Goal: Information Seeking & Learning: Learn about a topic

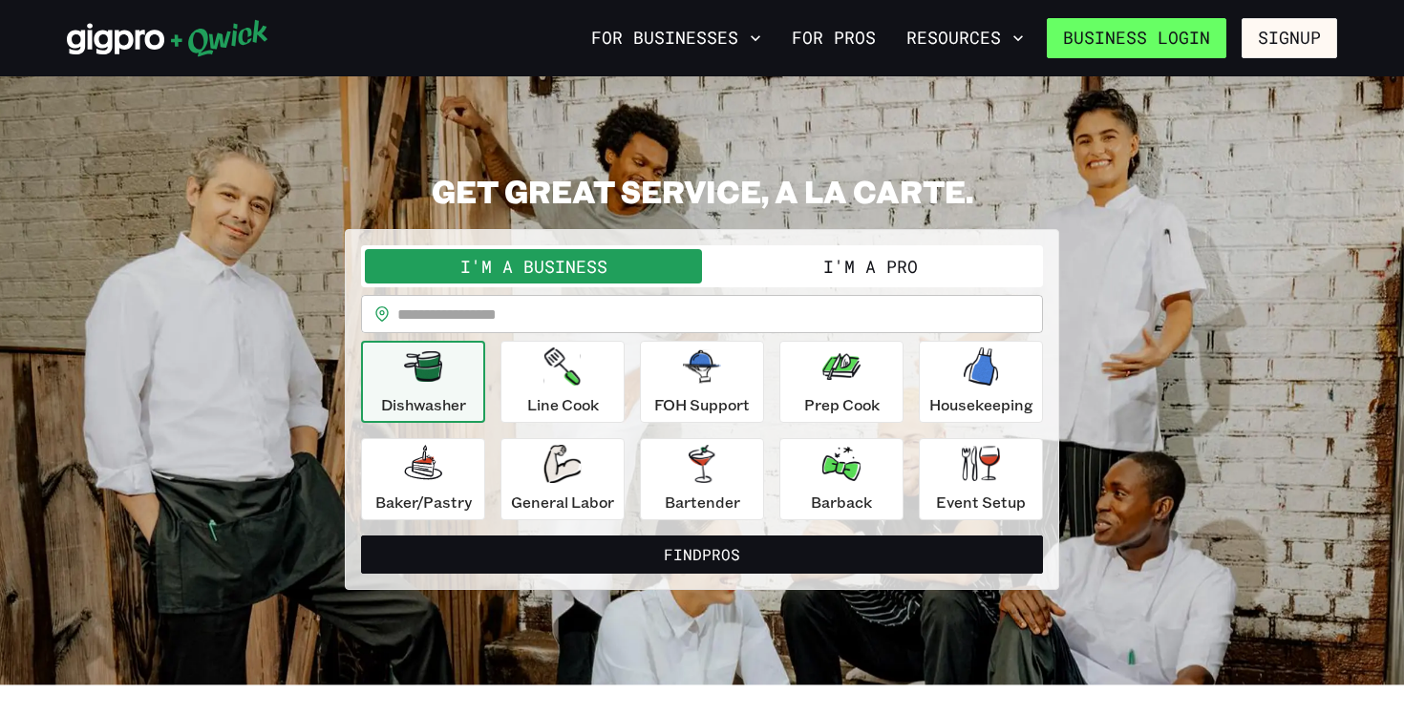
click at [1168, 40] on link "Business Login" at bounding box center [1137, 38] width 180 height 40
click at [882, 262] on button "I'm a Pro" at bounding box center [870, 266] width 337 height 34
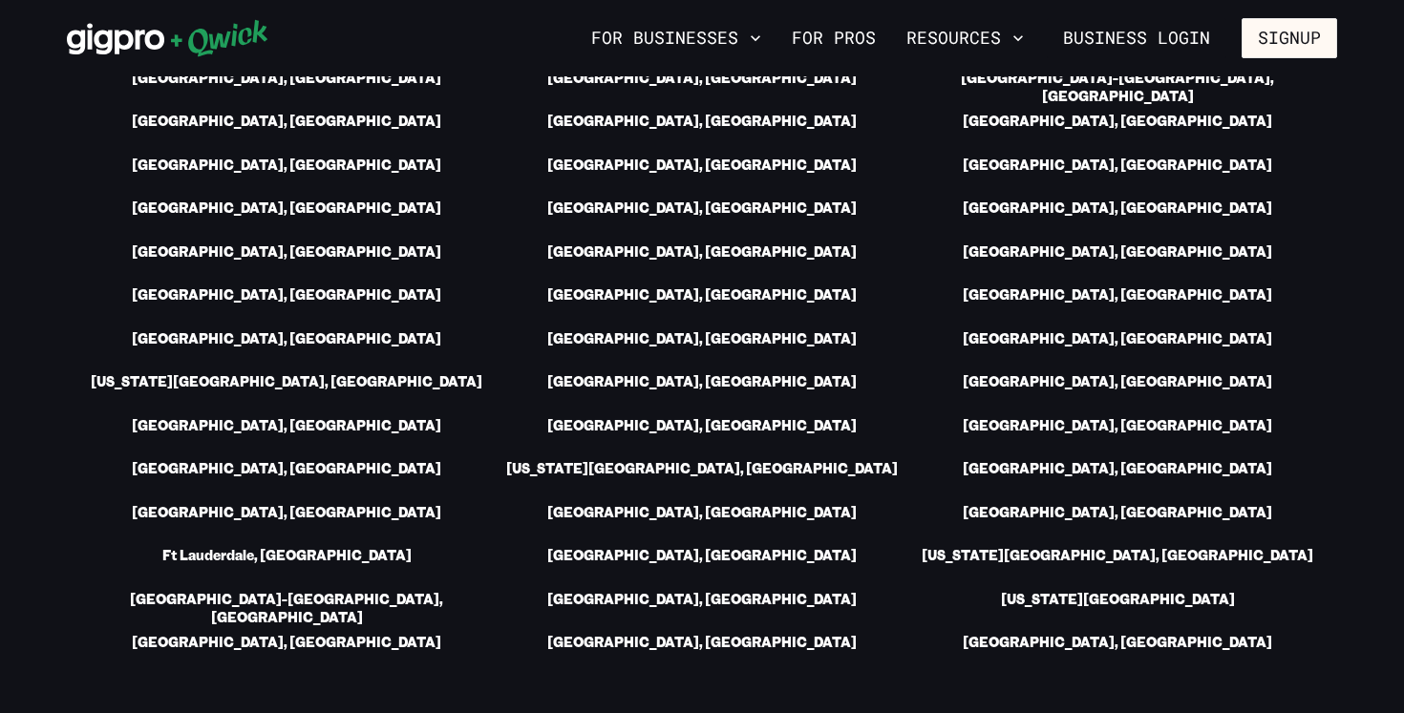
scroll to position [2864, 0]
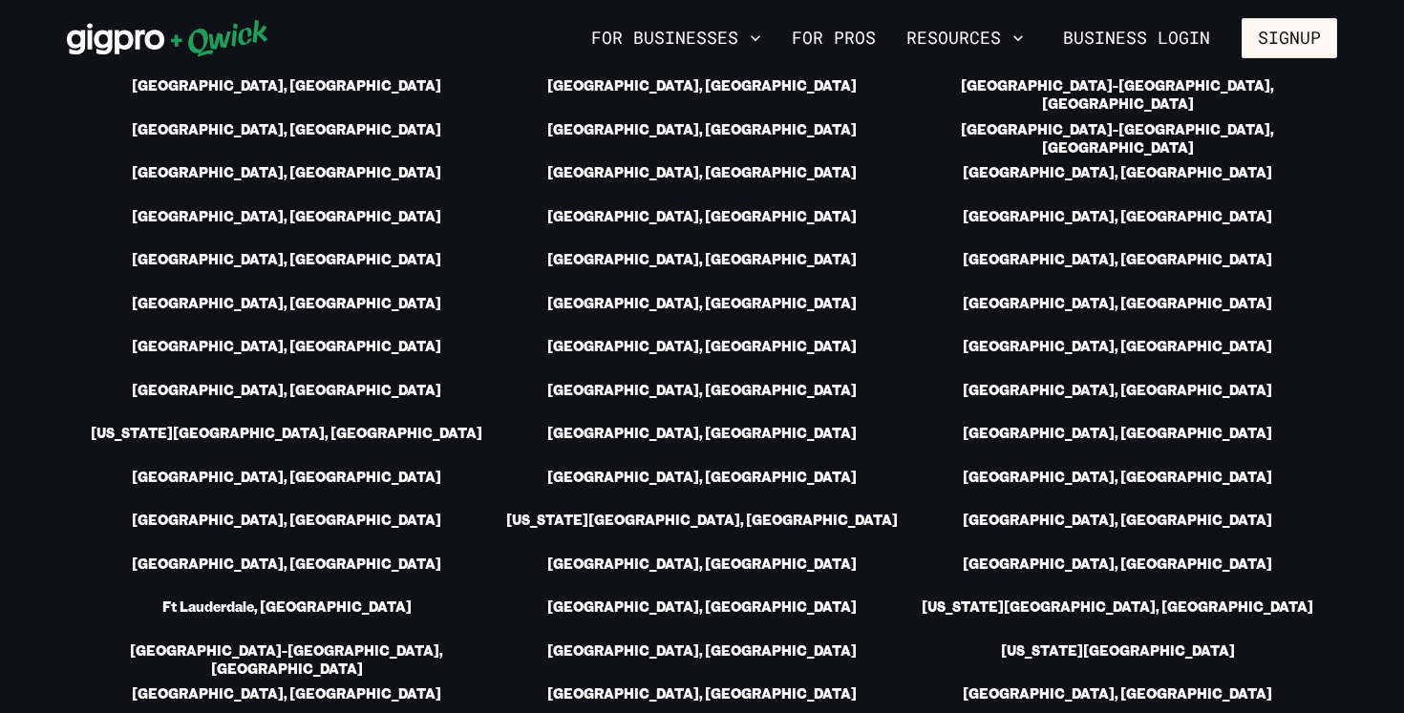
click at [1141, 469] on li "[GEOGRAPHIC_DATA], [GEOGRAPHIC_DATA]" at bounding box center [1117, 491] width 439 height 44
click at [1139, 469] on link "[GEOGRAPHIC_DATA], [GEOGRAPHIC_DATA]" at bounding box center [1117, 479] width 309 height 20
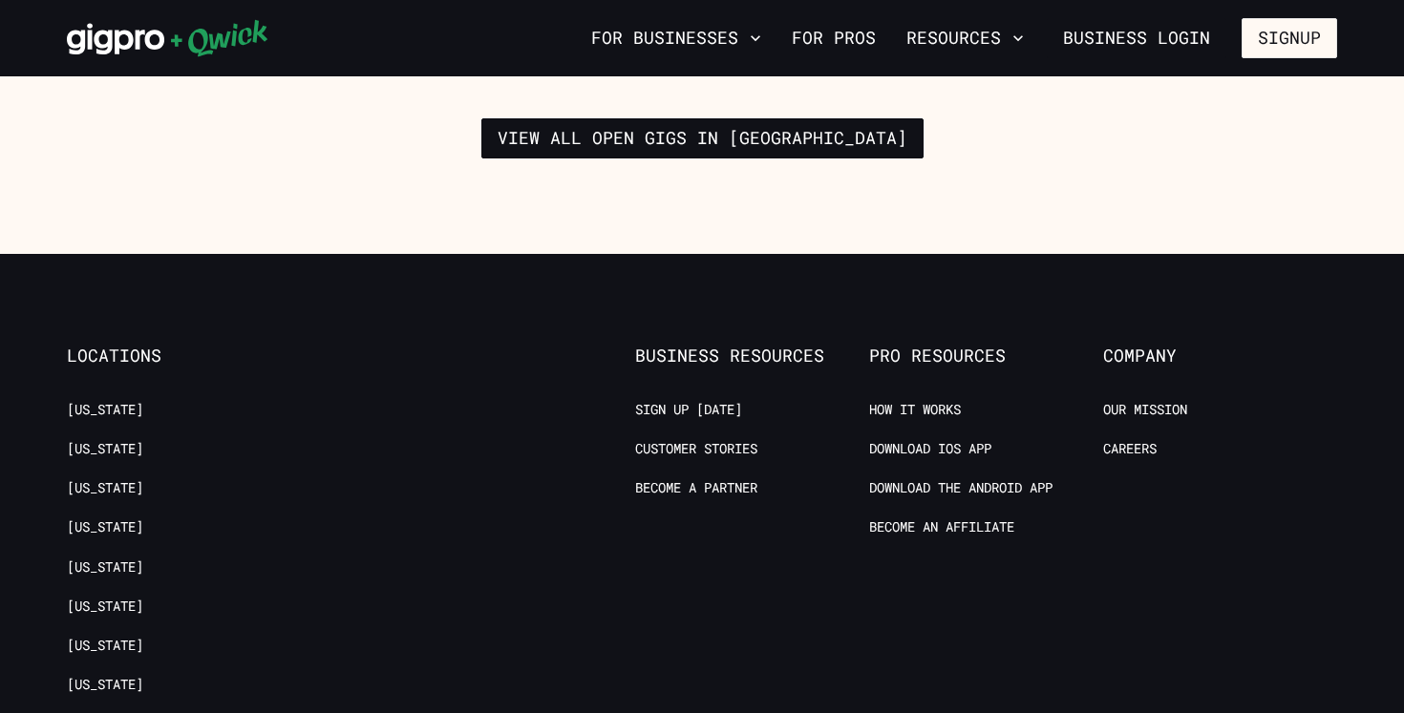
scroll to position [3218, 0]
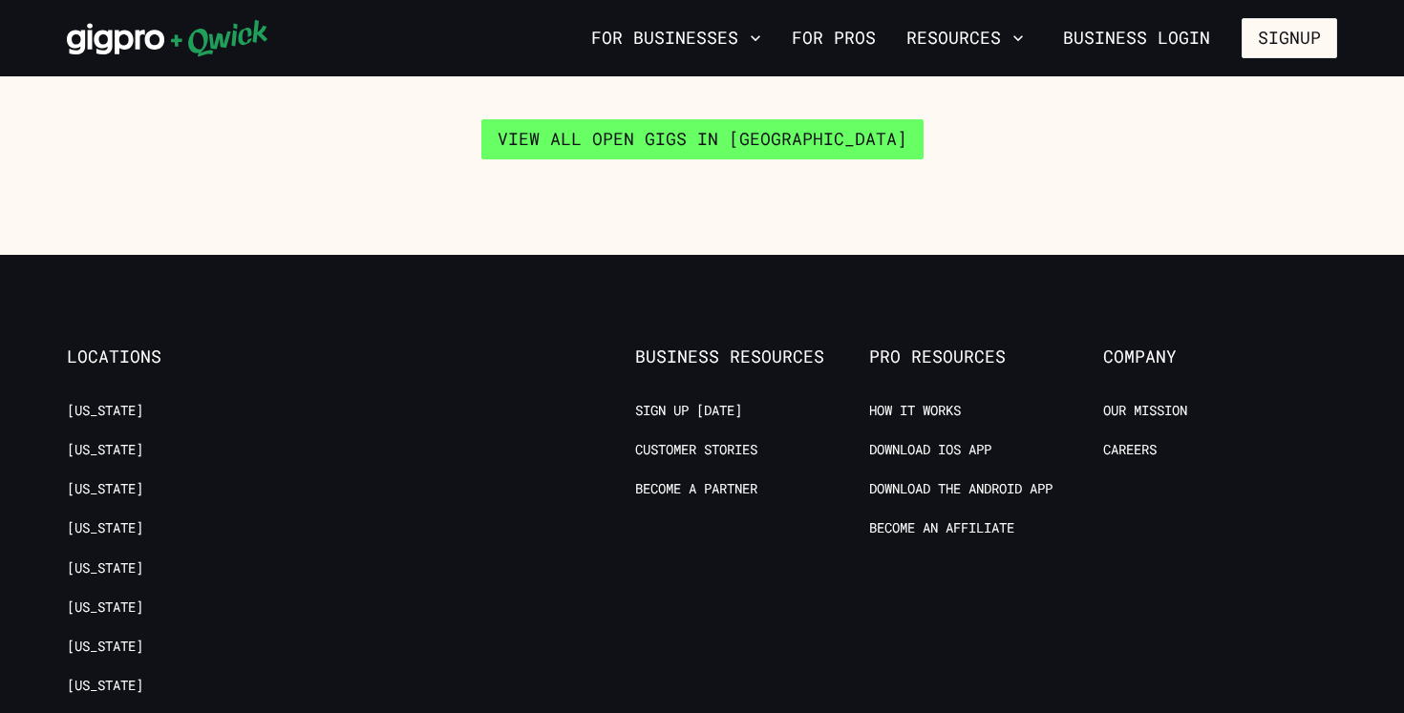
click at [841, 131] on link "View all open gigs in Seattle" at bounding box center [702, 139] width 442 height 40
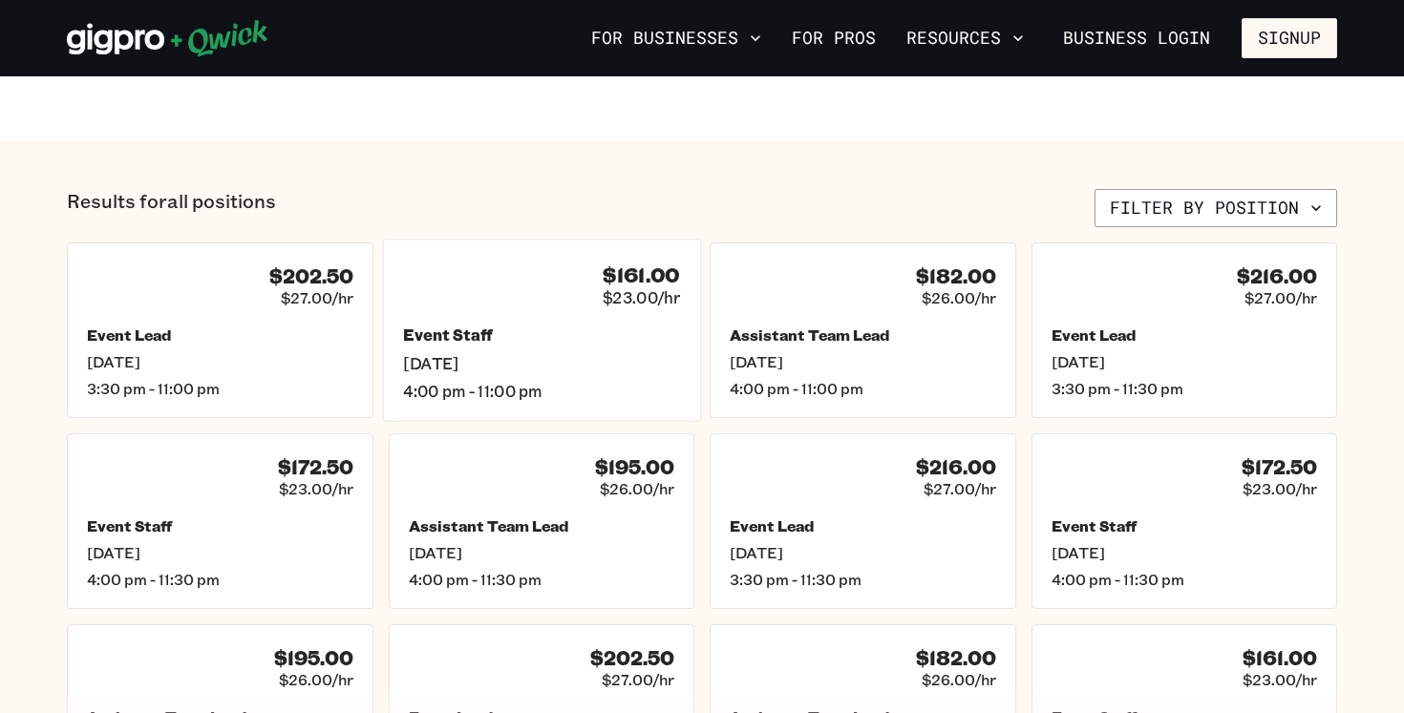
scroll to position [701, 0]
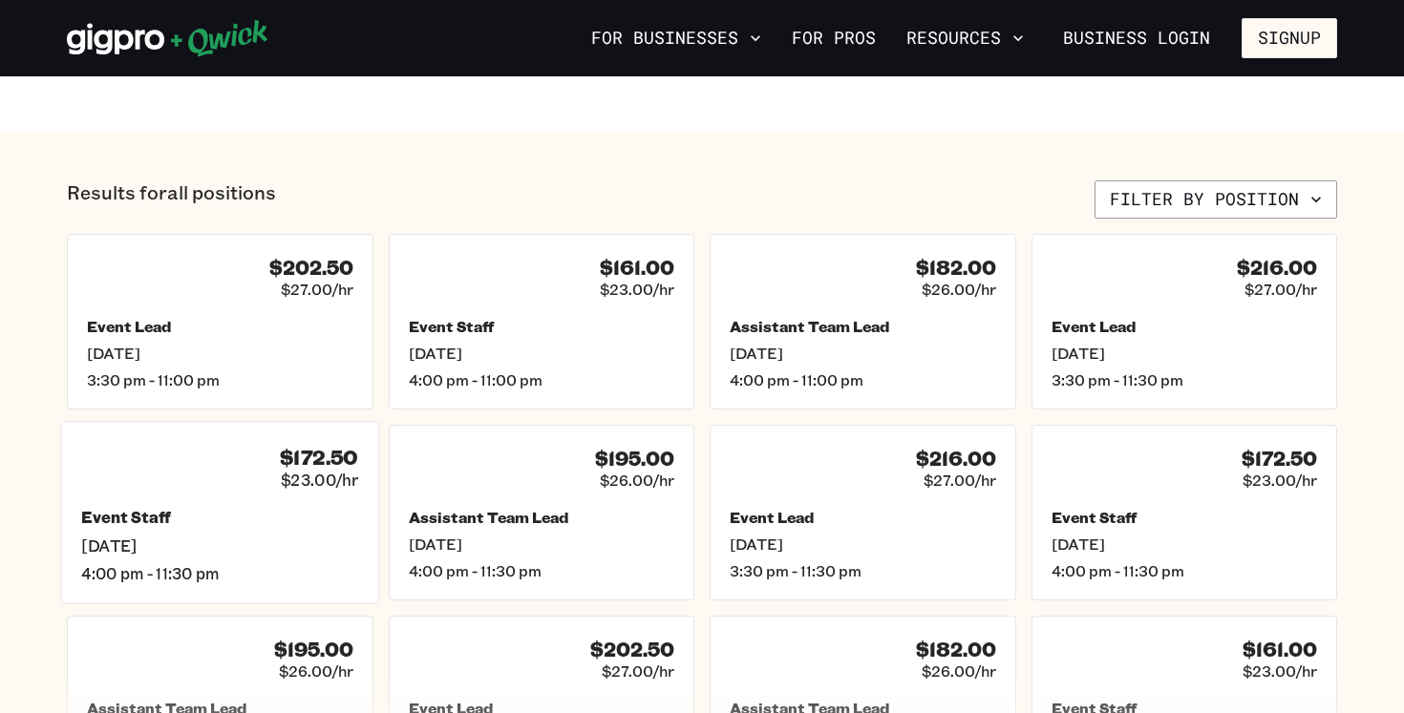
click at [298, 520] on h5 "Event Staff" at bounding box center [219, 518] width 277 height 20
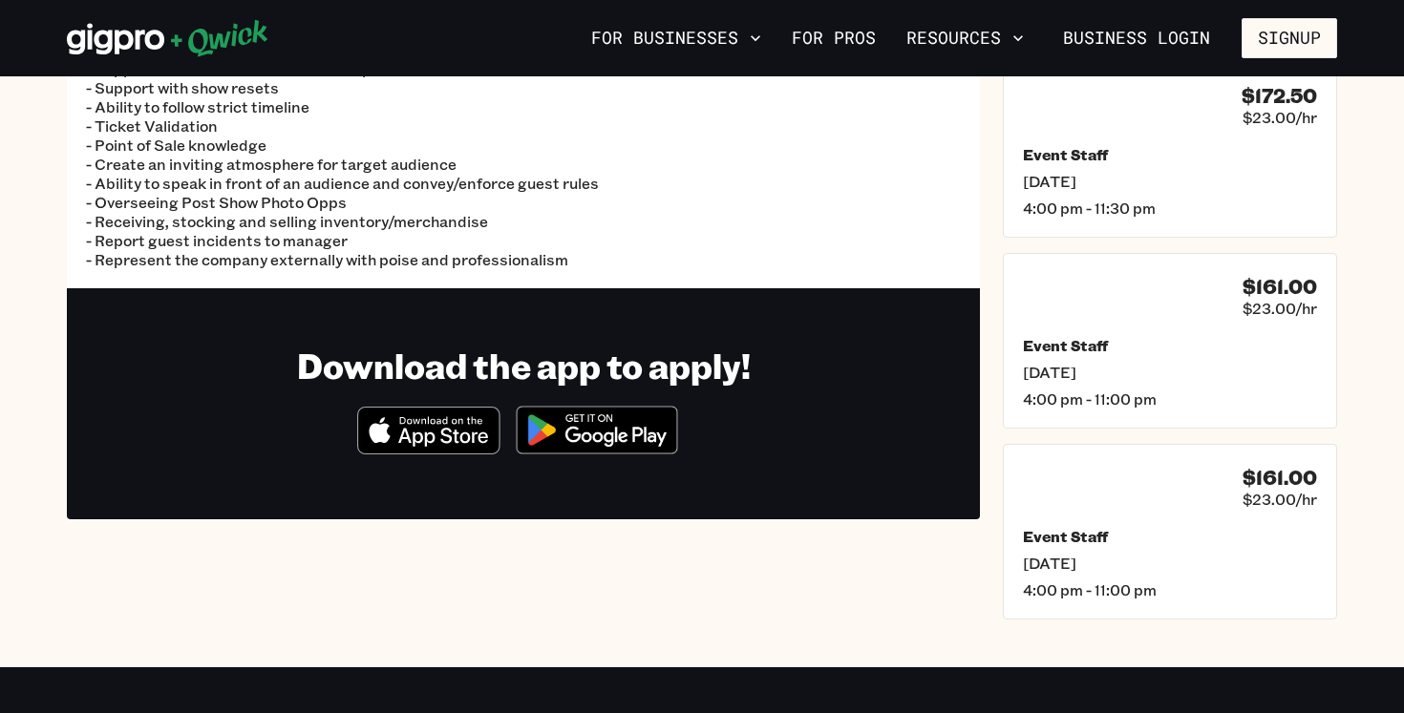
scroll to position [186, 0]
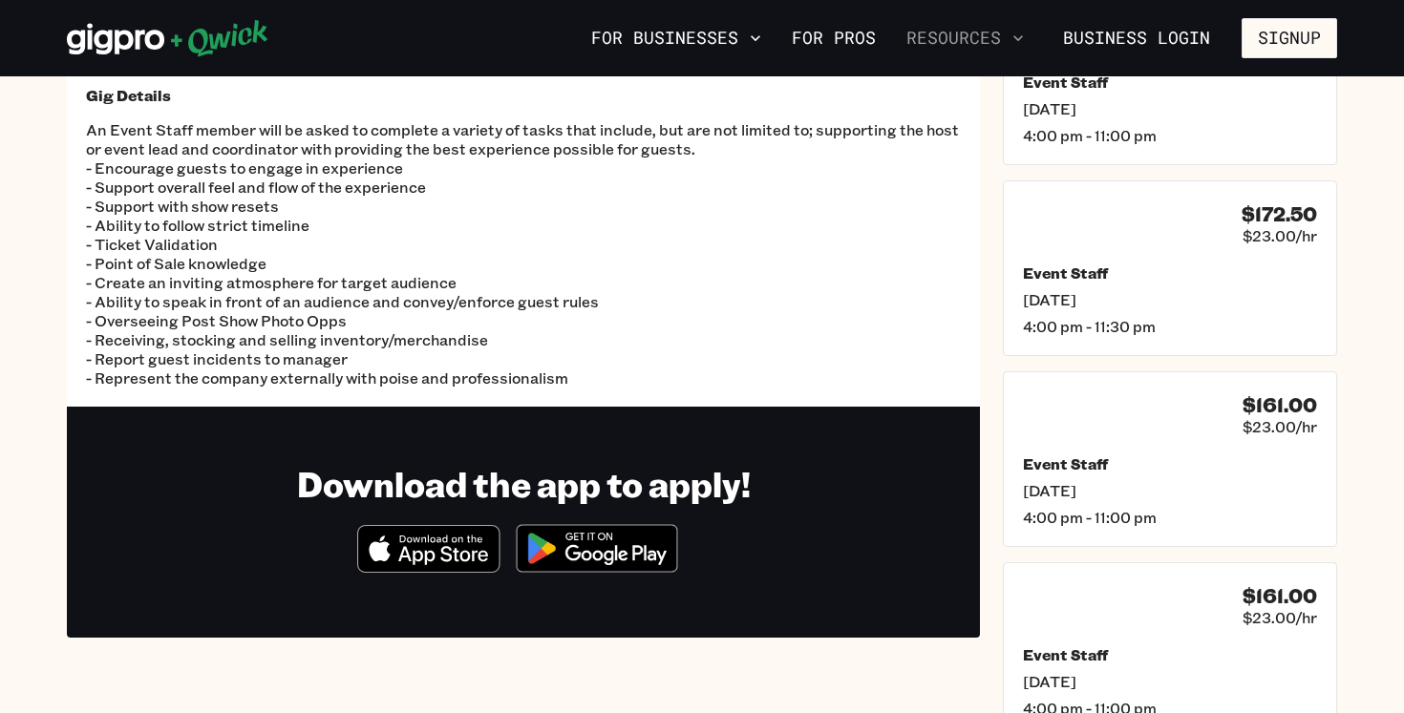
click at [981, 49] on button "Resources" at bounding box center [965, 38] width 133 height 32
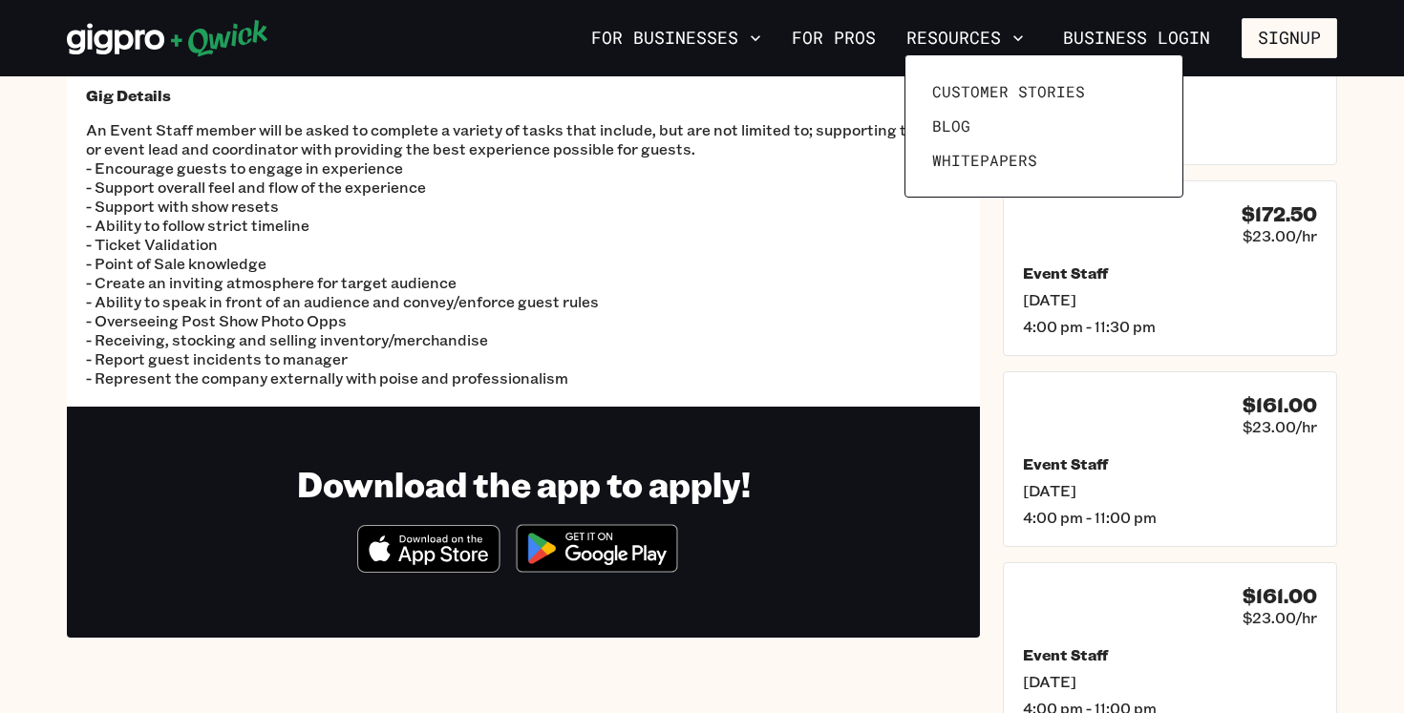
click at [834, 38] on div at bounding box center [702, 356] width 1404 height 713
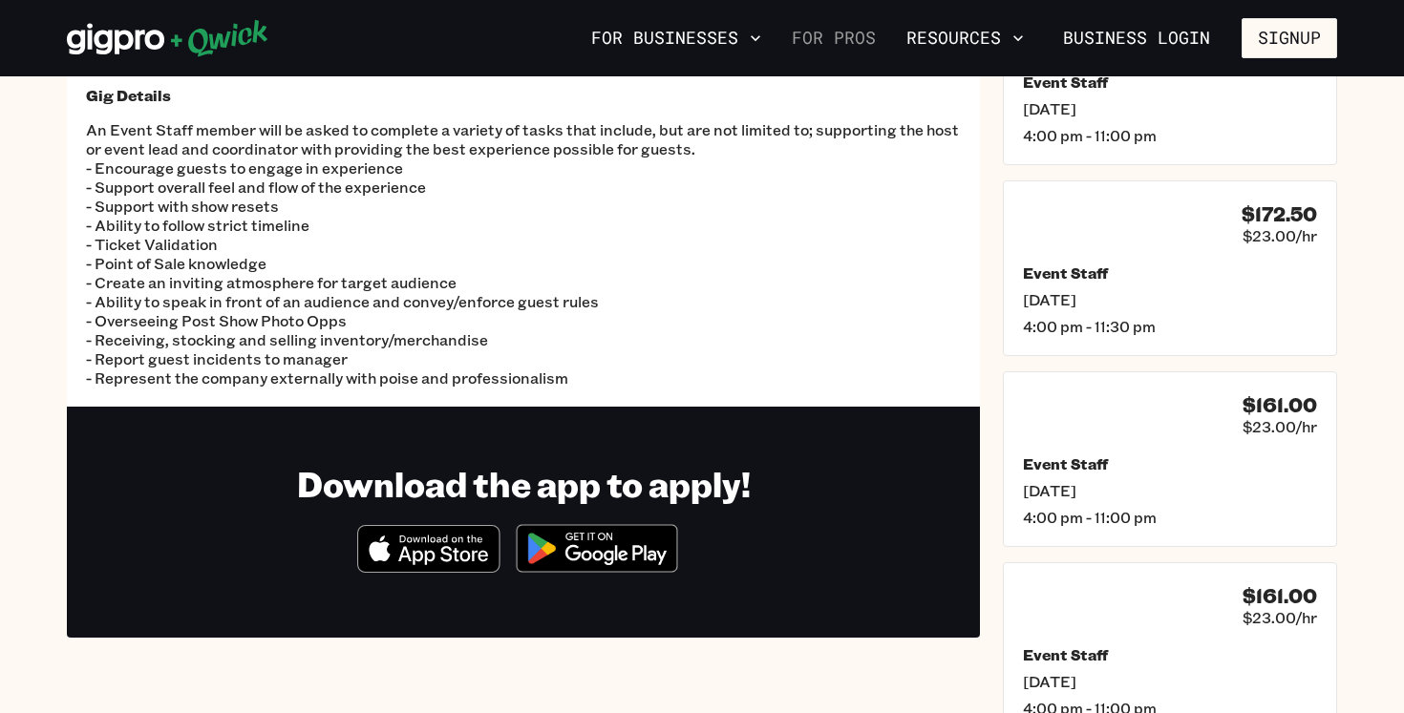
click at [855, 38] on link "For Pros" at bounding box center [833, 38] width 99 height 32
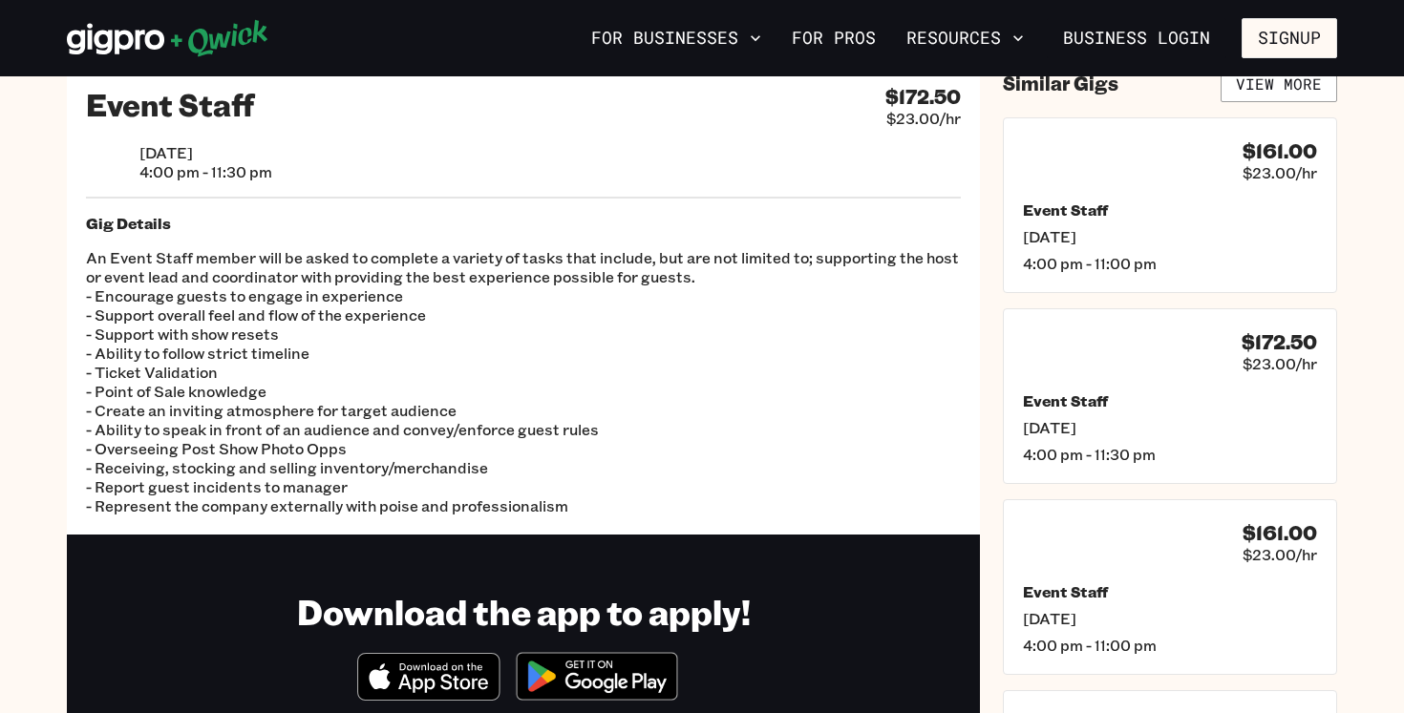
scroll to position [64, 0]
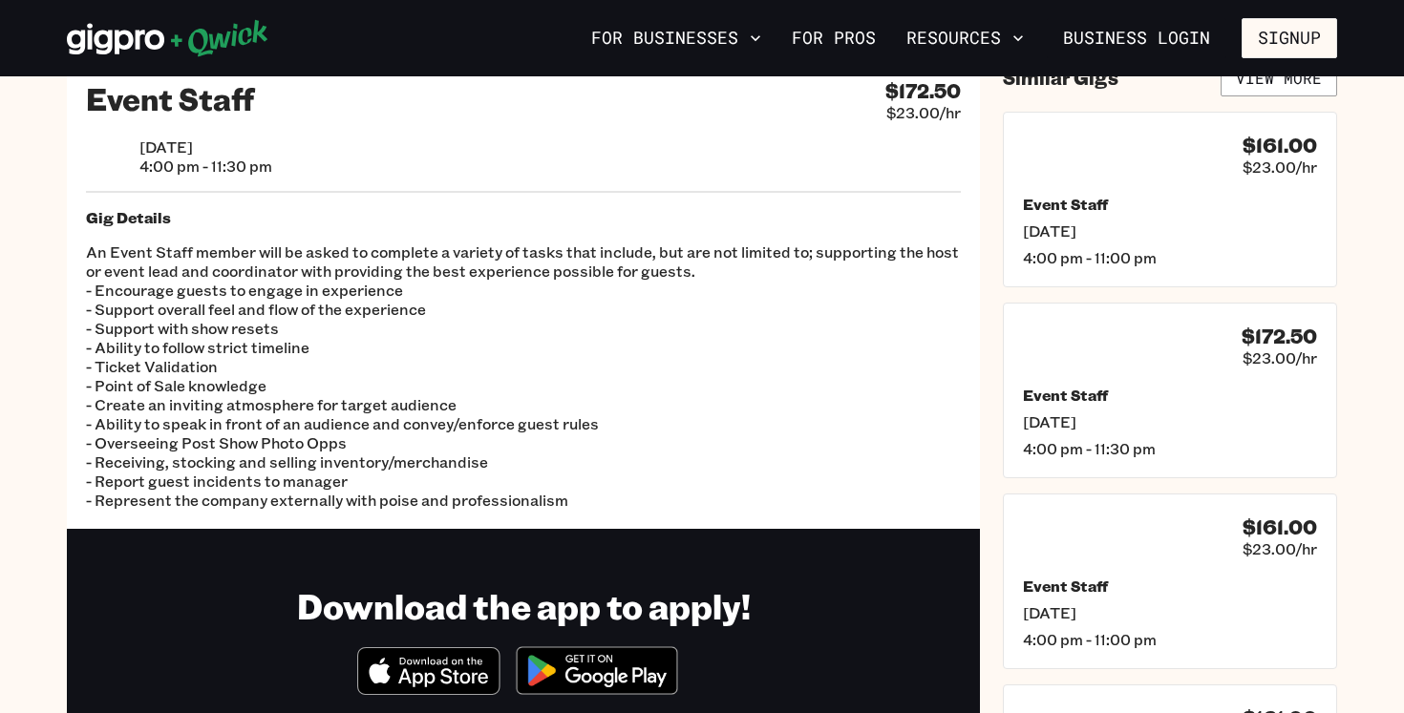
click at [412, 674] on icon "Download on the App Store" at bounding box center [428, 671] width 140 height 46
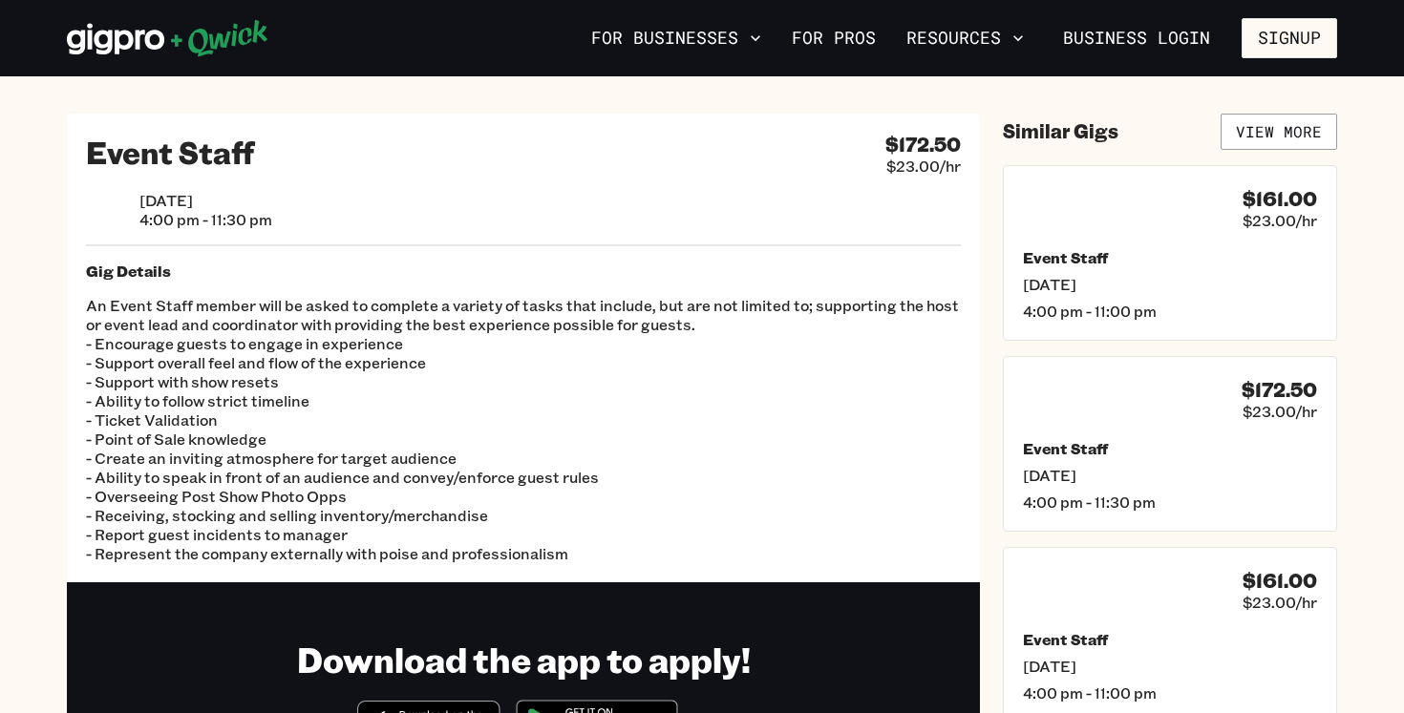
scroll to position [14, 0]
